Goal: Obtain resource: Obtain resource

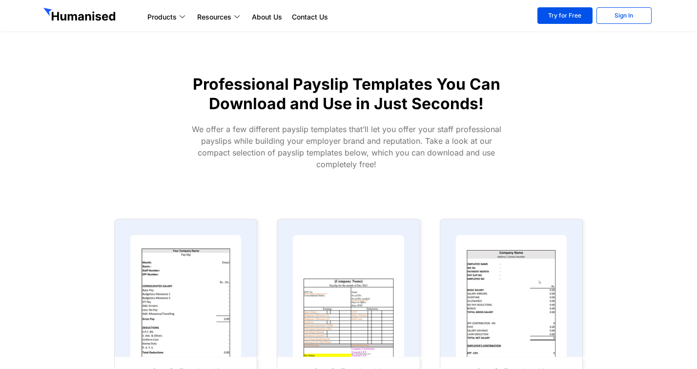
scroll to position [293, 0]
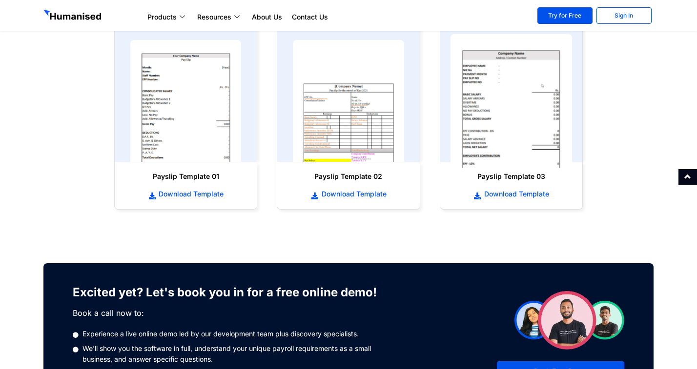
click at [518, 125] on img at bounding box center [511, 101] width 122 height 134
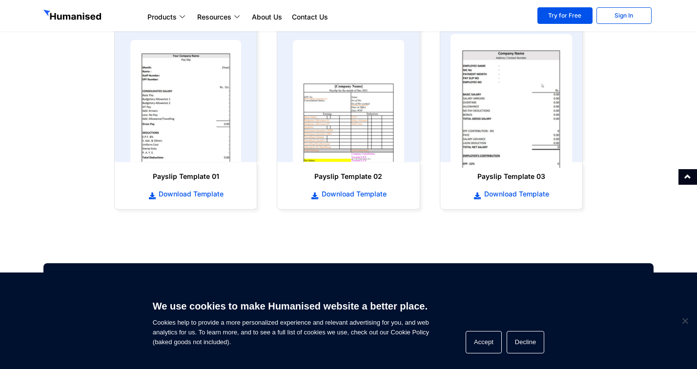
click at [520, 121] on img at bounding box center [511, 101] width 122 height 134
